Goal: Task Accomplishment & Management: Complete application form

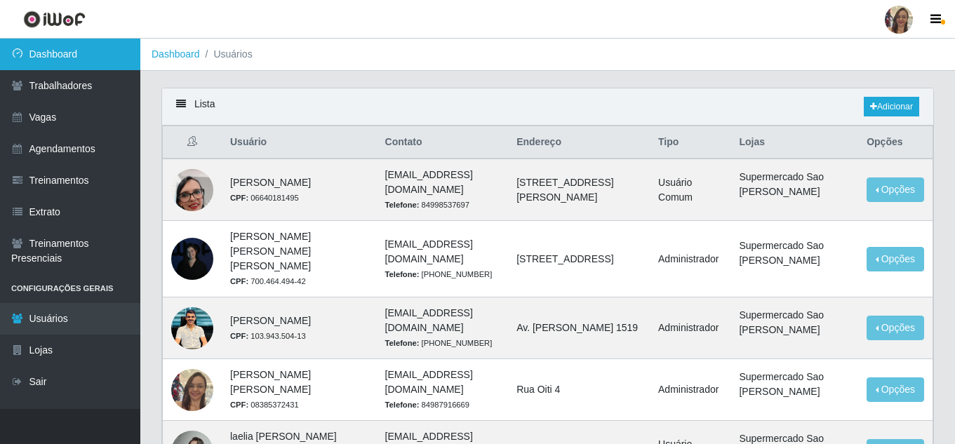
click at [60, 51] on link "Dashboard" at bounding box center [70, 55] width 140 height 32
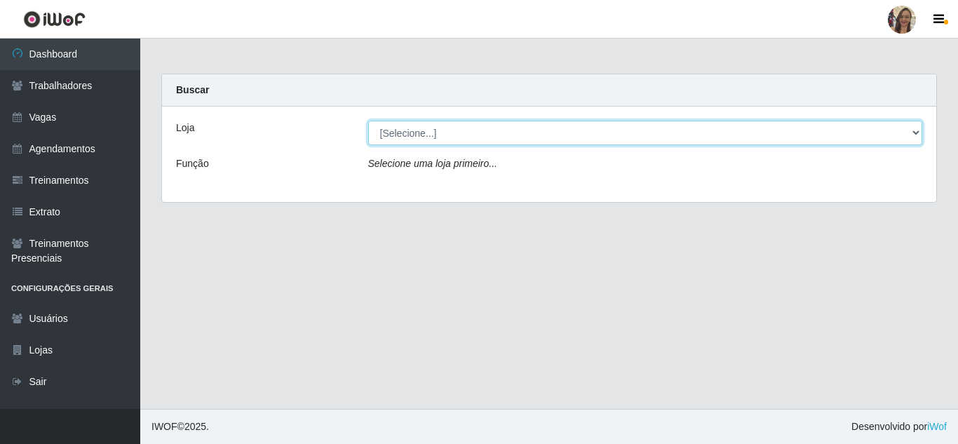
click at [418, 142] on select "[Selecione...] Supermercado Sao Francisco - Amarante" at bounding box center [645, 133] width 555 height 25
select select "383"
click at [368, 121] on select "[Selecione...] Supermercado Sao Francisco - Amarante" at bounding box center [645, 133] width 555 height 25
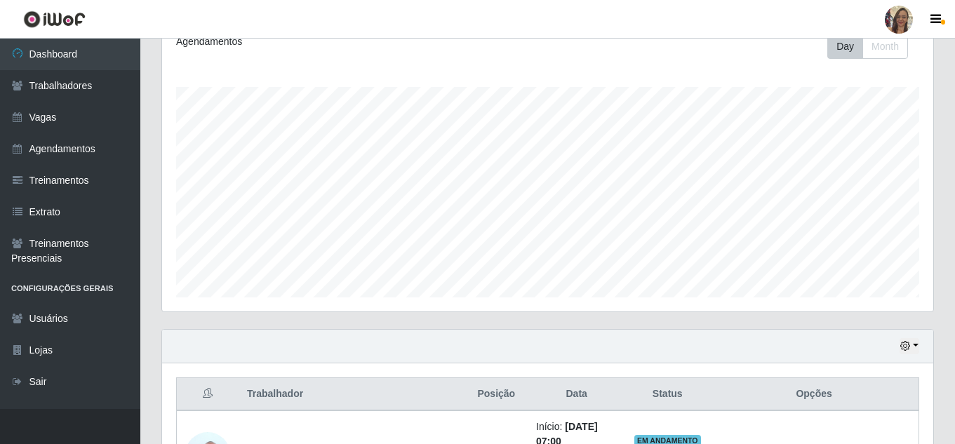
scroll to position [176, 0]
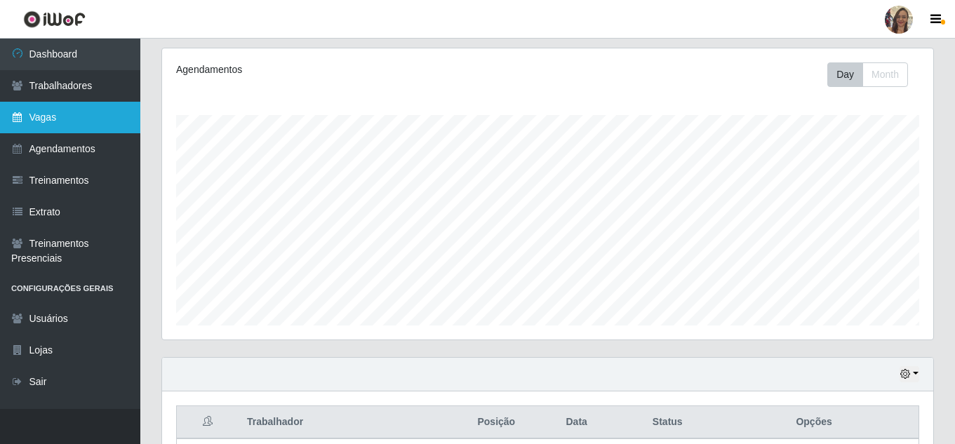
click at [62, 117] on link "Vagas" at bounding box center [70, 118] width 140 height 32
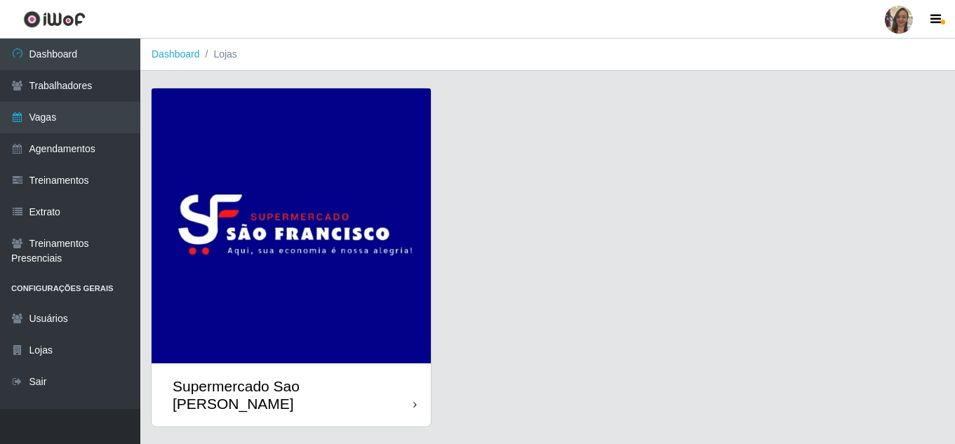
click at [371, 262] on img at bounding box center [291, 225] width 279 height 275
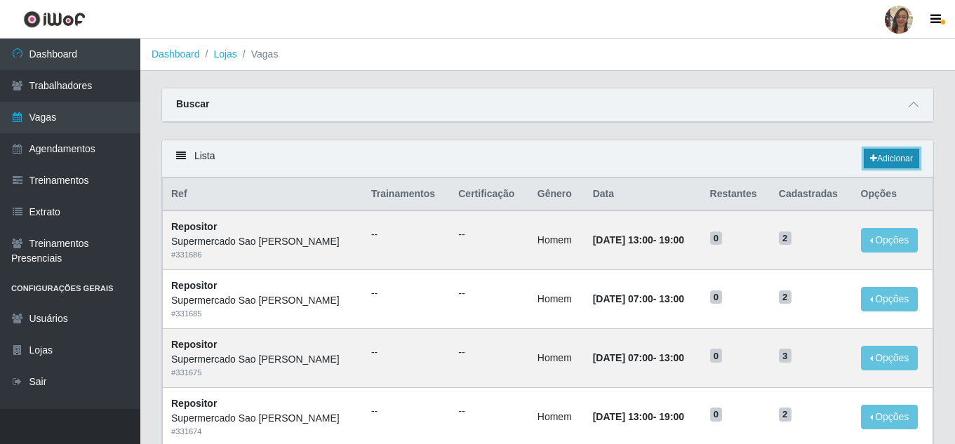
click at [895, 163] on link "Adicionar" at bounding box center [891, 159] width 55 height 20
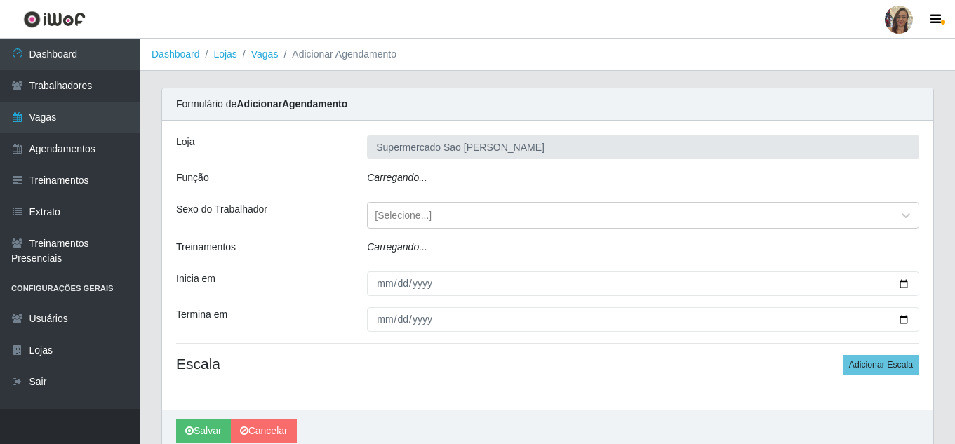
type input "Supermercado Sao [PERSON_NAME]"
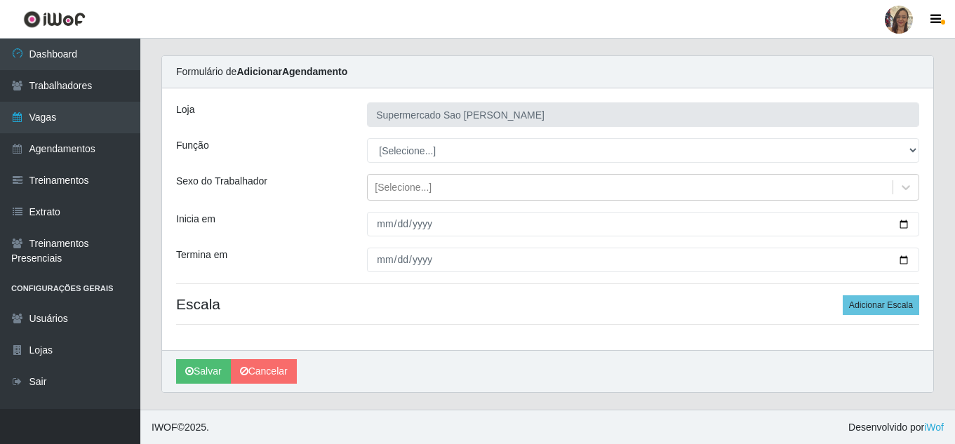
scroll to position [33, 0]
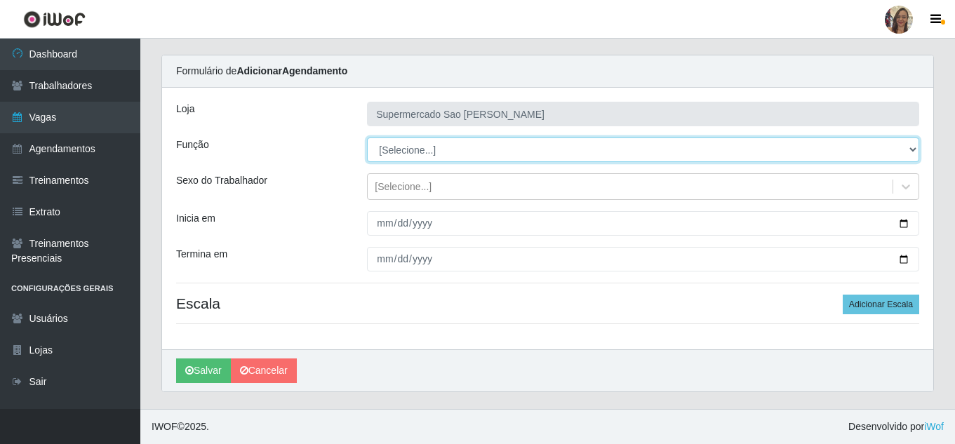
click at [395, 149] on select "[Selecione...] ASG ASG + ASG ++ Balconista de Açougue Balconista de Açougue + B…" at bounding box center [643, 150] width 552 height 25
select select "24"
click at [367, 138] on select "[Selecione...] ASG ASG + ASG ++ Balconista de Açougue Balconista de Açougue + B…" at bounding box center [643, 150] width 552 height 25
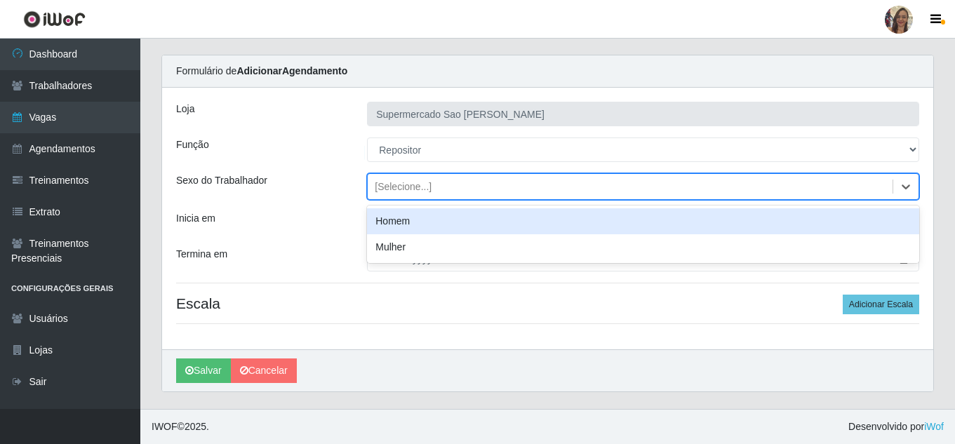
click at [416, 189] on div "[Selecione...]" at bounding box center [403, 187] width 57 height 15
click at [398, 222] on div "Homem" at bounding box center [643, 221] width 552 height 26
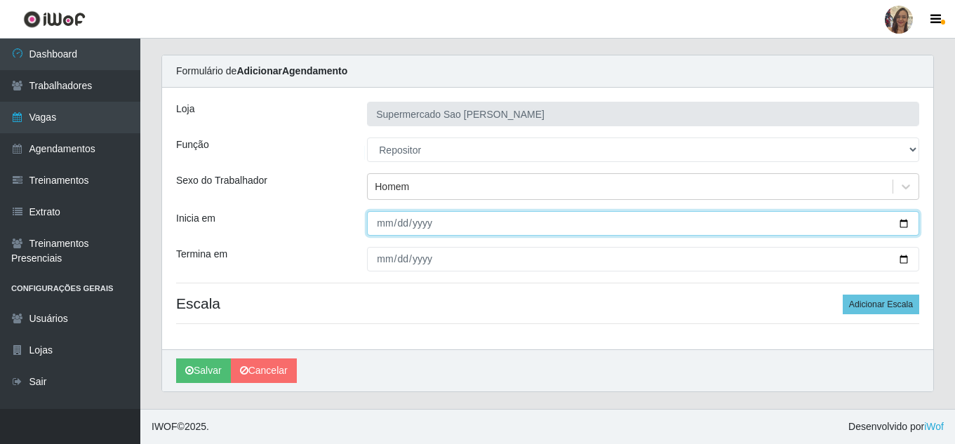
click at [385, 227] on input "Inicia em" at bounding box center [643, 223] width 552 height 25
type input "[DATE]"
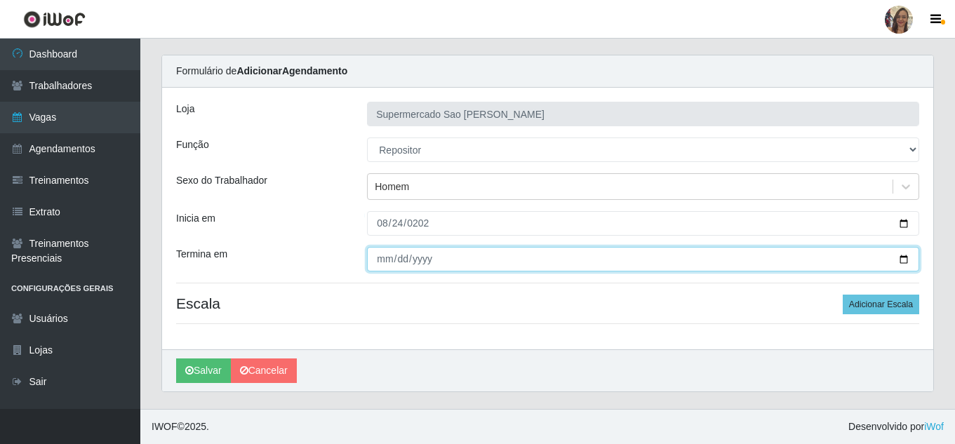
click at [385, 265] on input "Termina em" at bounding box center [643, 259] width 552 height 25
type input "[DATE]"
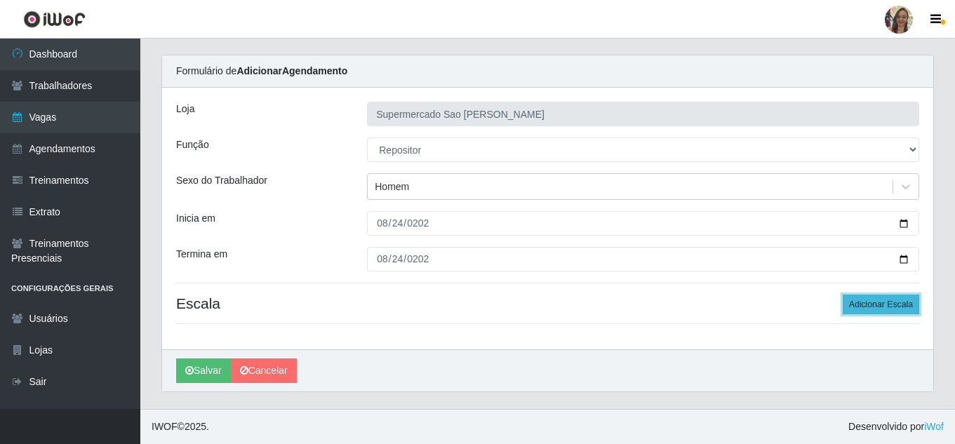
click at [887, 303] on button "Adicionar Escala" at bounding box center [881, 305] width 76 height 20
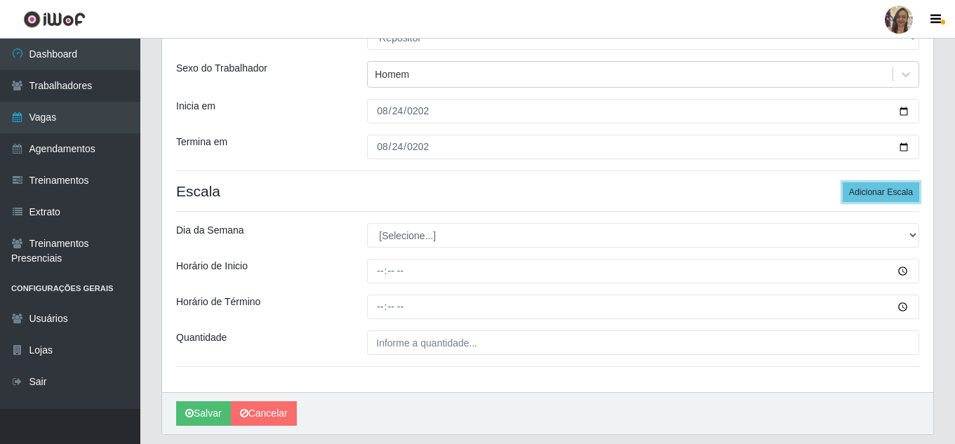
scroll to position [173, 0]
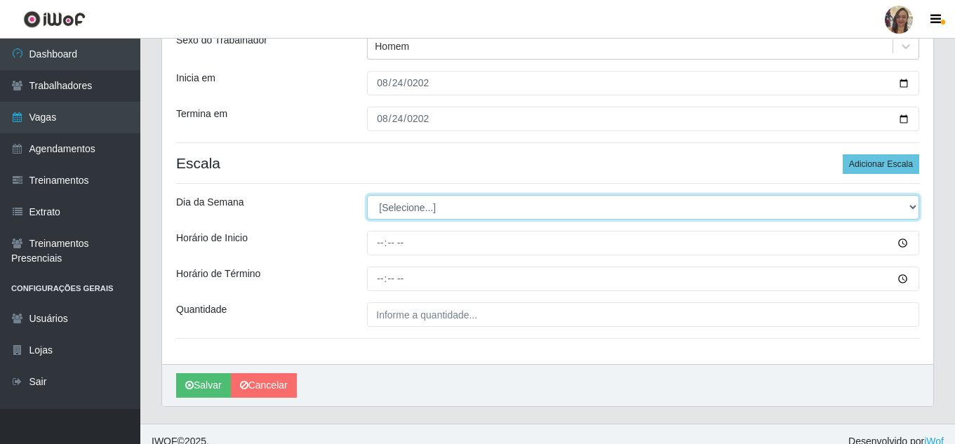
click at [403, 207] on select "[Selecione...] Segunda Terça Quarta Quinta Sexta Sábado Domingo" at bounding box center [643, 207] width 552 height 25
select select "0"
click at [367, 195] on select "[Selecione...] Segunda Terça Quarta Quinta Sexta Sábado Domingo" at bounding box center [643, 207] width 552 height 25
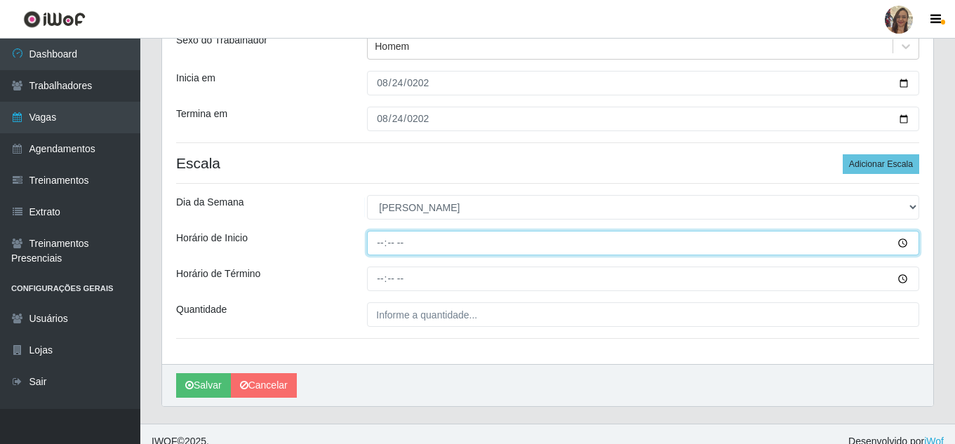
click at [376, 241] on input "Horário de Inicio" at bounding box center [643, 243] width 552 height 25
type input "07:00"
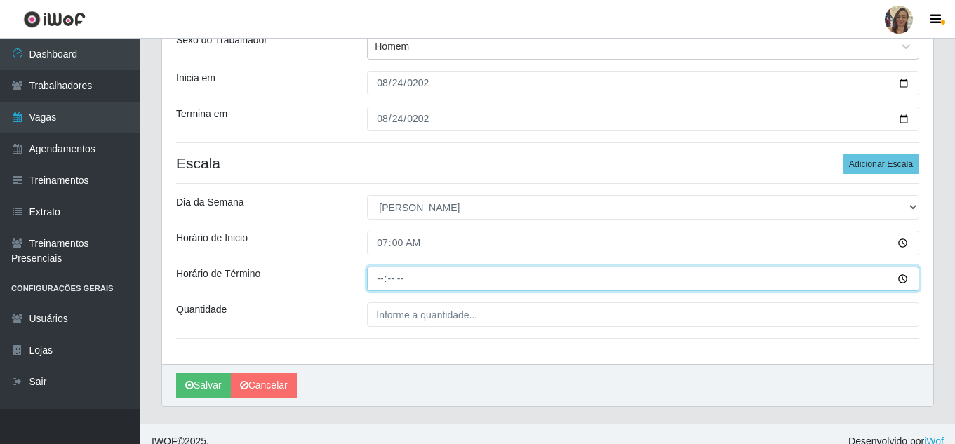
click at [382, 282] on input "Horário de Término" at bounding box center [643, 279] width 552 height 25
type input "13:00"
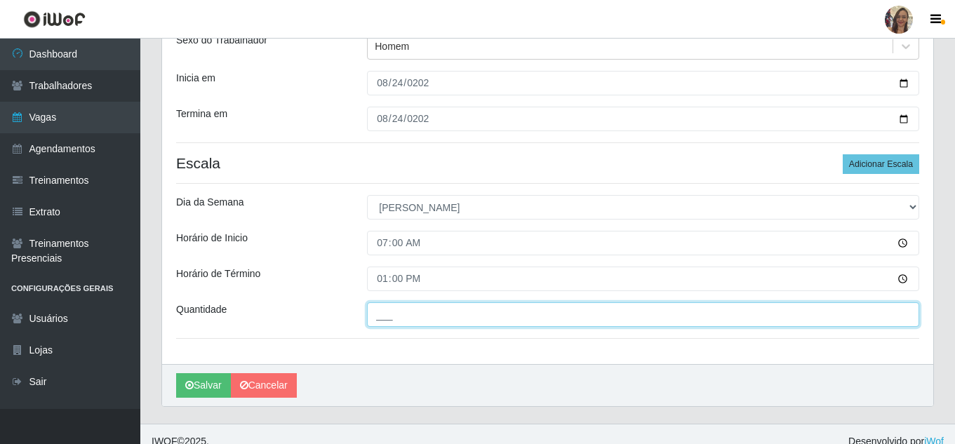
click at [402, 317] on input "___" at bounding box center [643, 314] width 552 height 25
type input "1__"
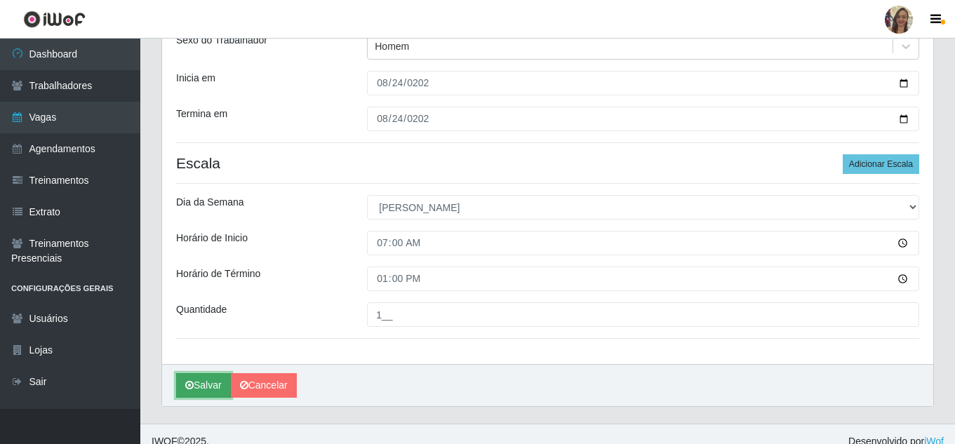
click at [212, 384] on button "Salvar" at bounding box center [203, 385] width 55 height 25
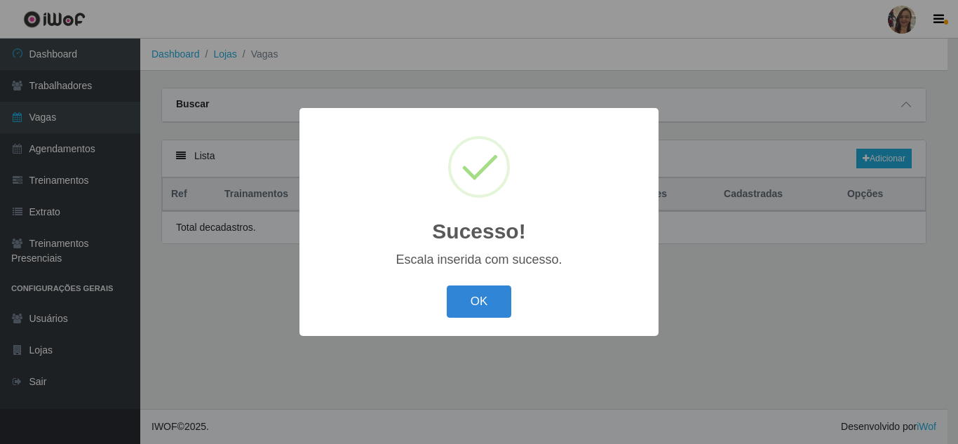
click at [185, 387] on div "Sucesso! × Escala inserida com sucesso. OK Cancel" at bounding box center [479, 222] width 958 height 444
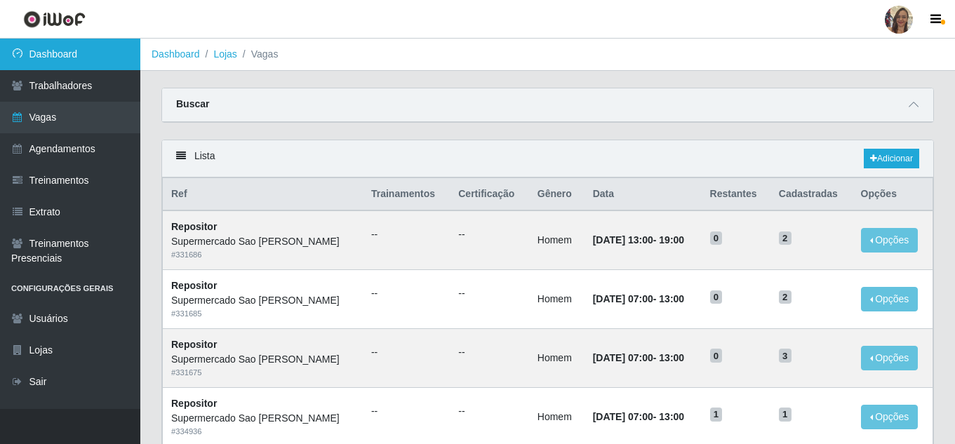
click at [70, 60] on link "Dashboard" at bounding box center [70, 55] width 140 height 32
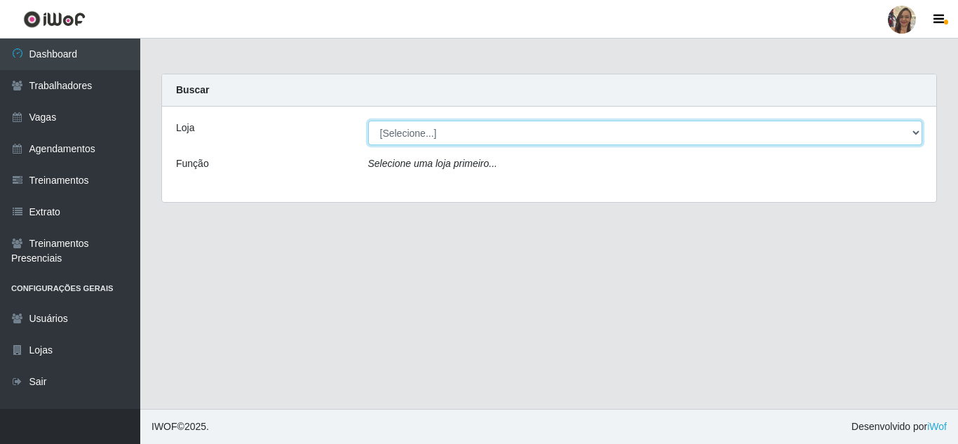
click at [493, 140] on select "[Selecione...] Supermercado Sao Francisco - Amarante" at bounding box center [645, 133] width 555 height 25
select select "383"
click at [368, 121] on select "[Selecione...] Supermercado Sao Francisco - Amarante" at bounding box center [645, 133] width 555 height 25
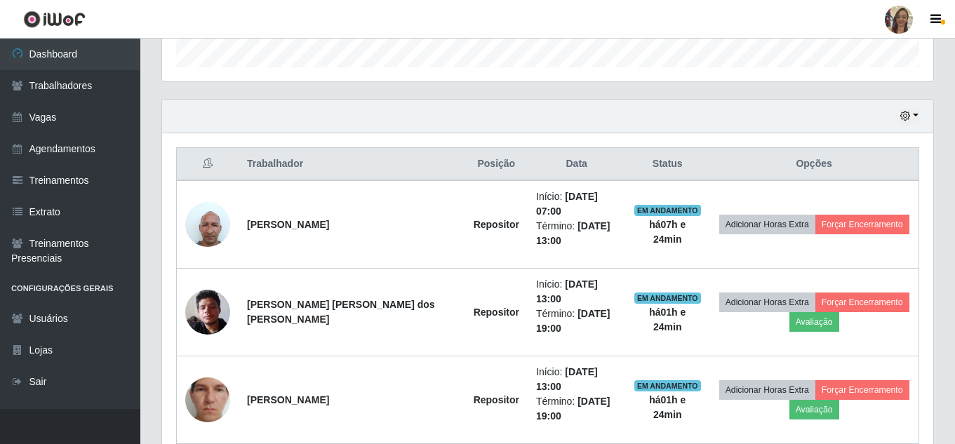
scroll to position [457, 0]
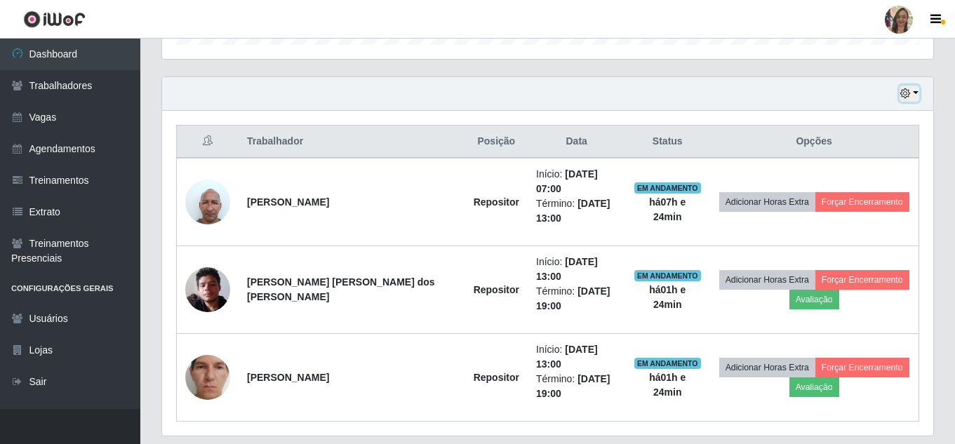
click at [917, 93] on button "button" at bounding box center [910, 94] width 20 height 16
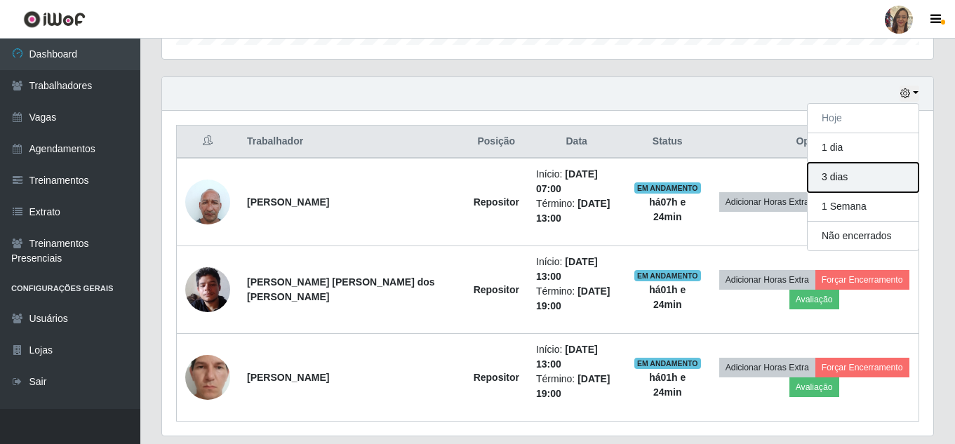
click at [859, 185] on button "3 dias" at bounding box center [863, 177] width 111 height 29
